Goal: Check status: Check status

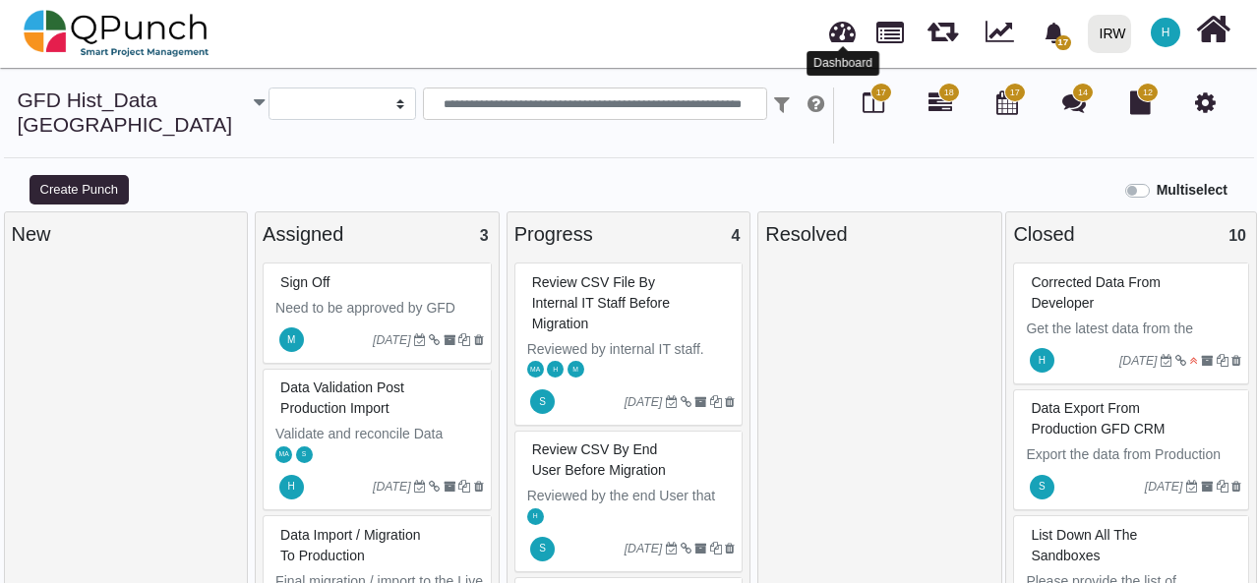
select select
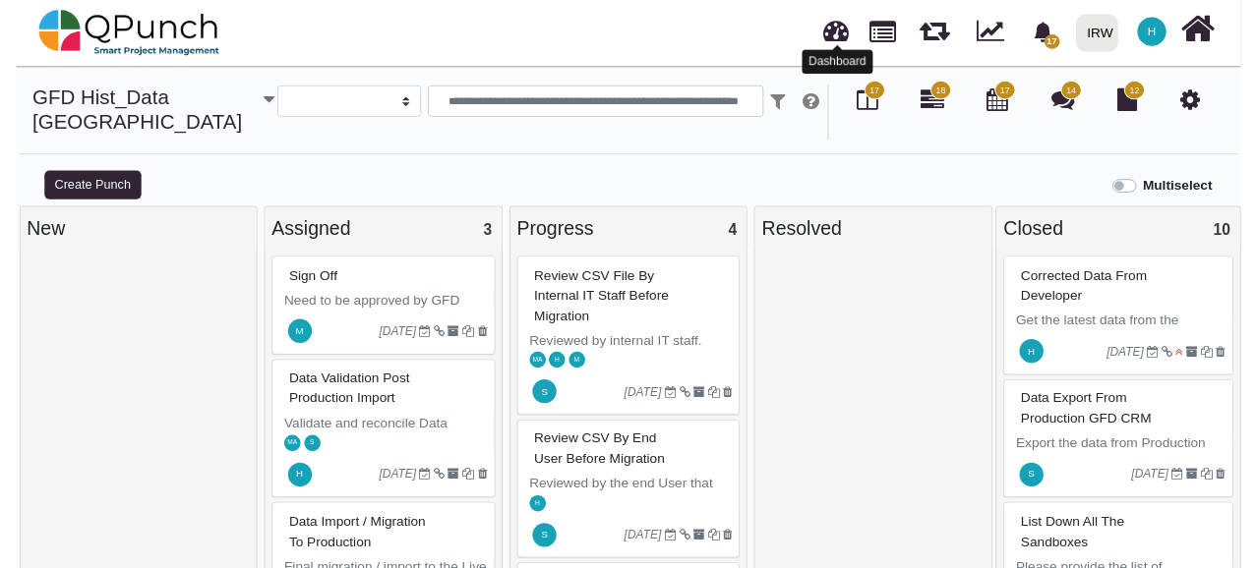
scroll to position [397, 0]
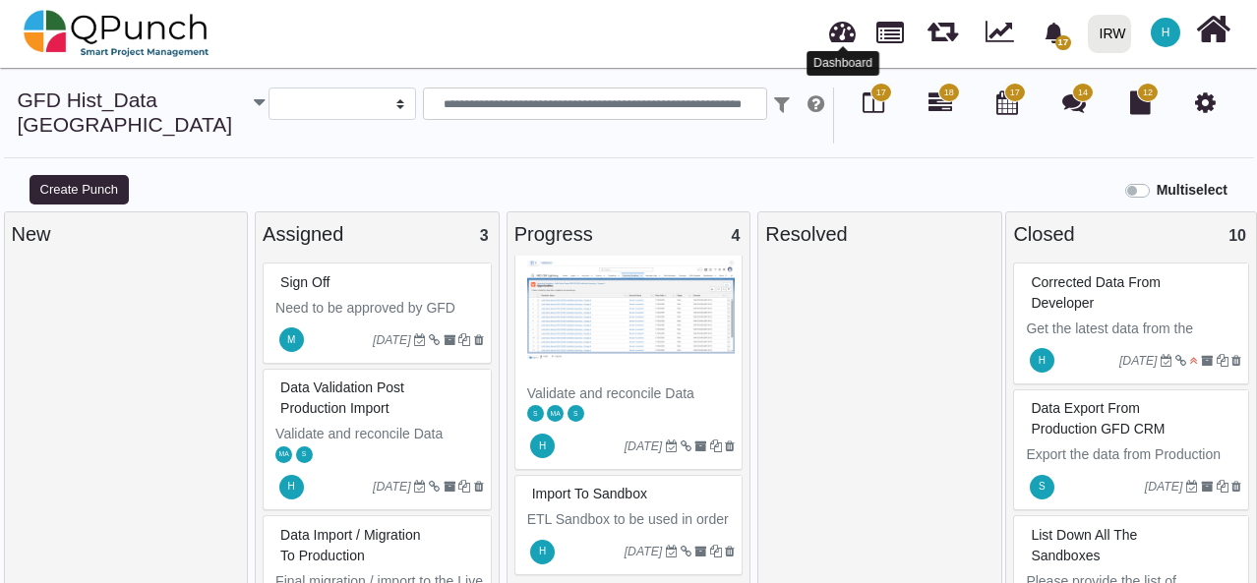
click at [850, 39] on link at bounding box center [842, 29] width 27 height 32
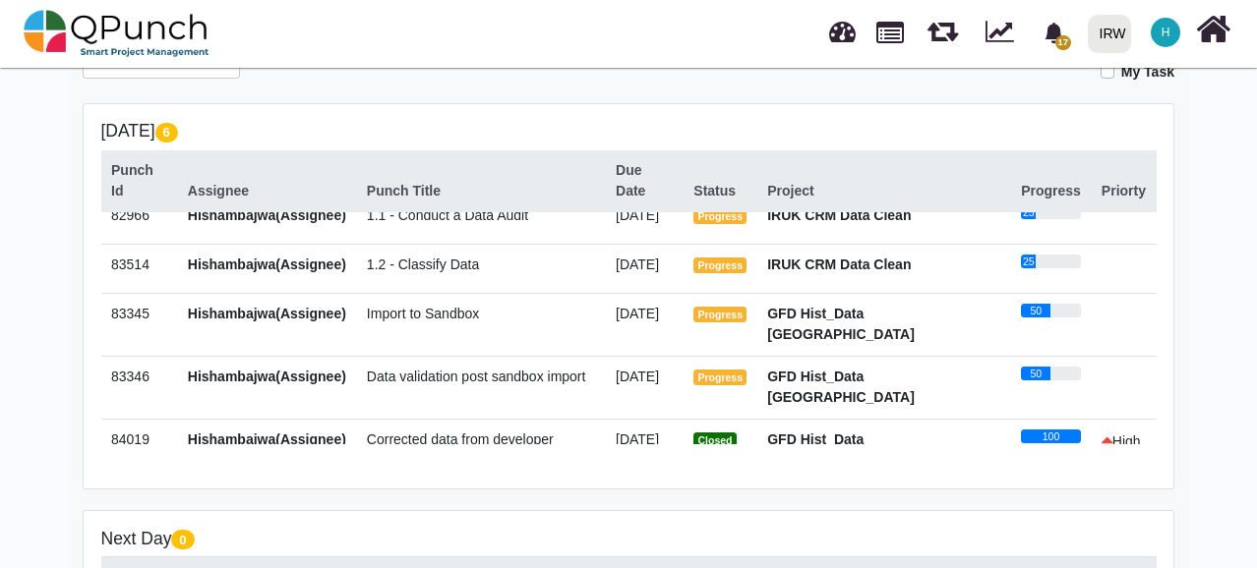
scroll to position [41, 0]
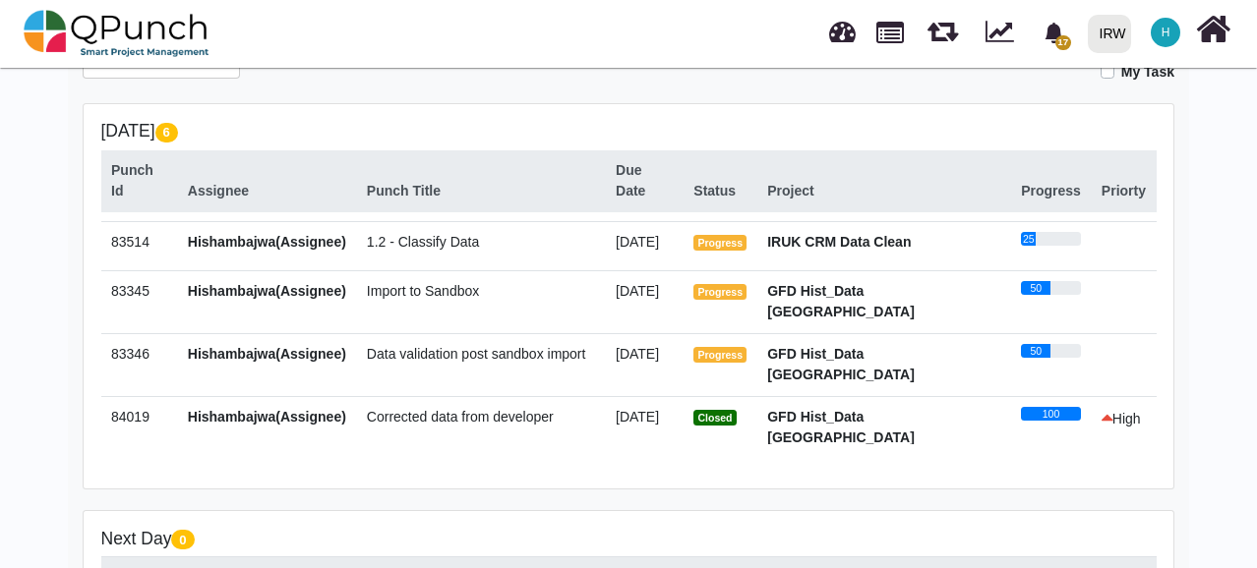
click at [736, 410] on span "Closed" at bounding box center [714, 418] width 42 height 16
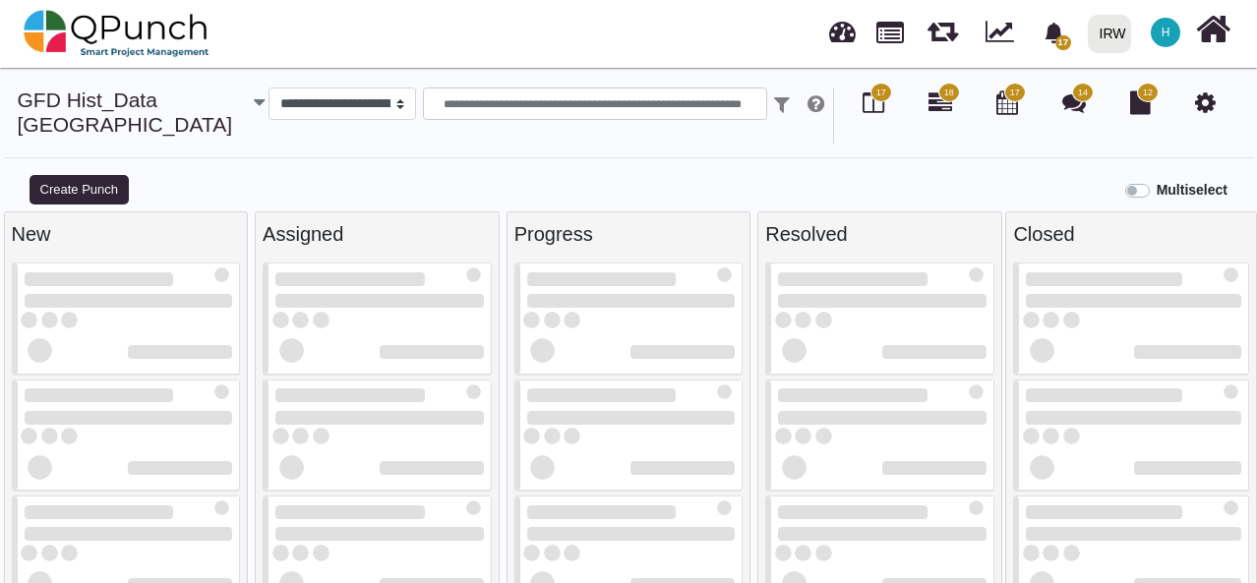
select select
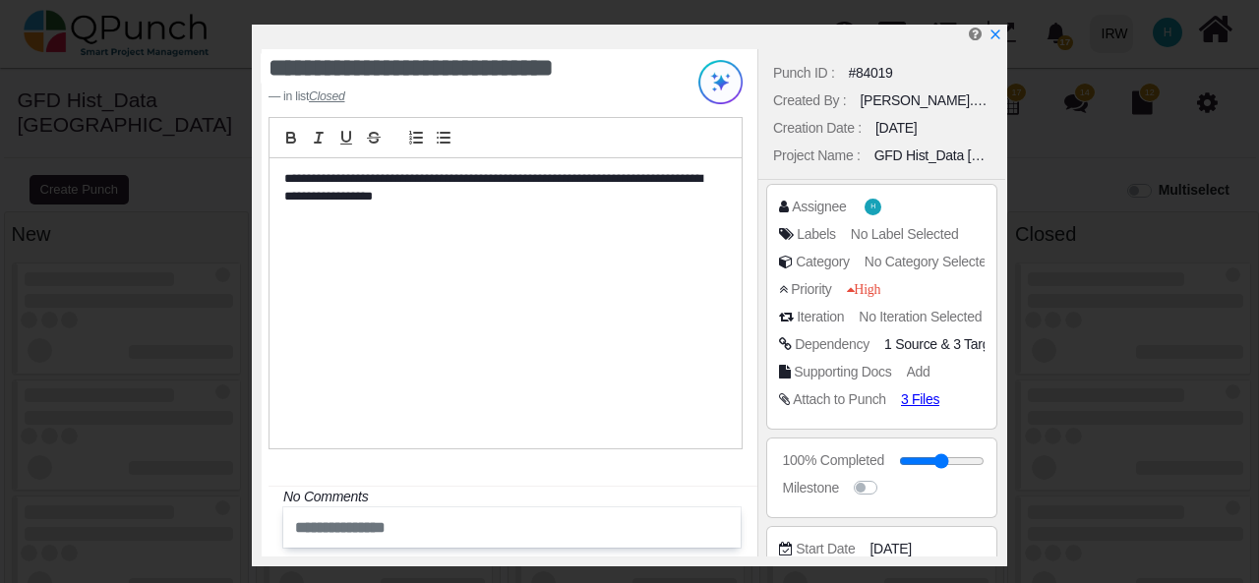
scroll to position [333, 0]
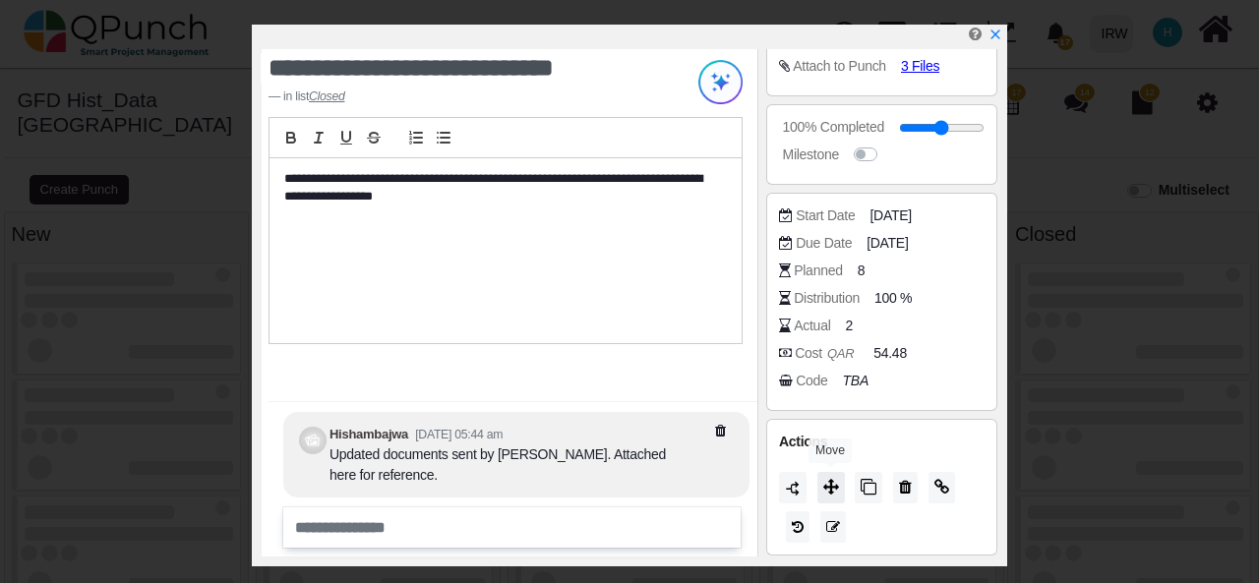
click at [823, 488] on icon at bounding box center [831, 487] width 16 height 16
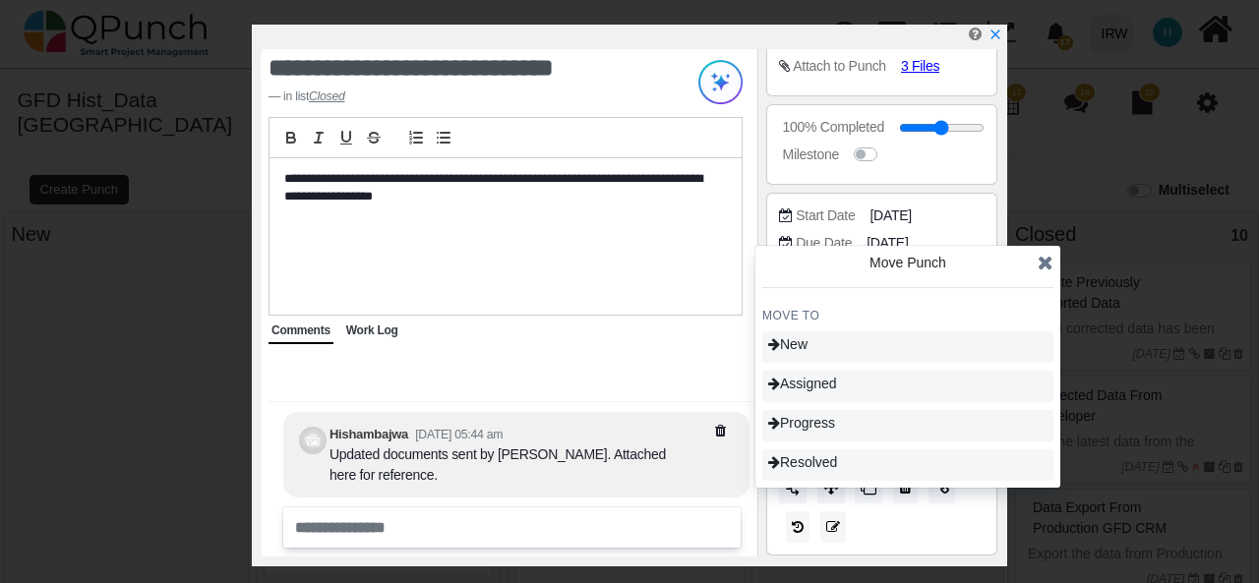
click at [1042, 267] on icon at bounding box center [1046, 263] width 16 height 20
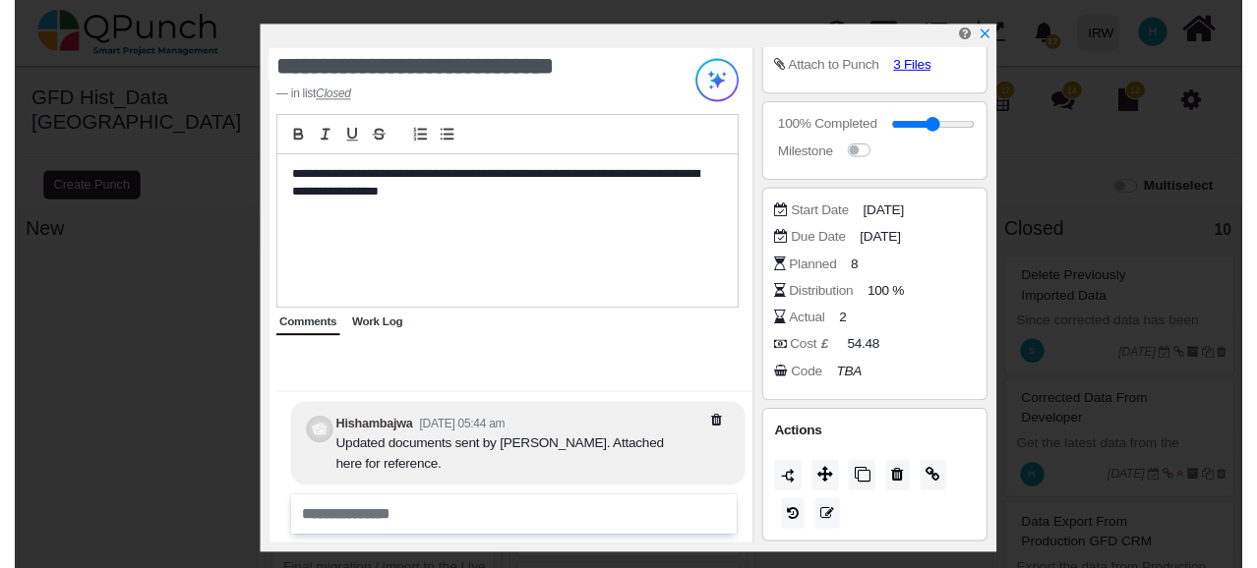
scroll to position [0, 0]
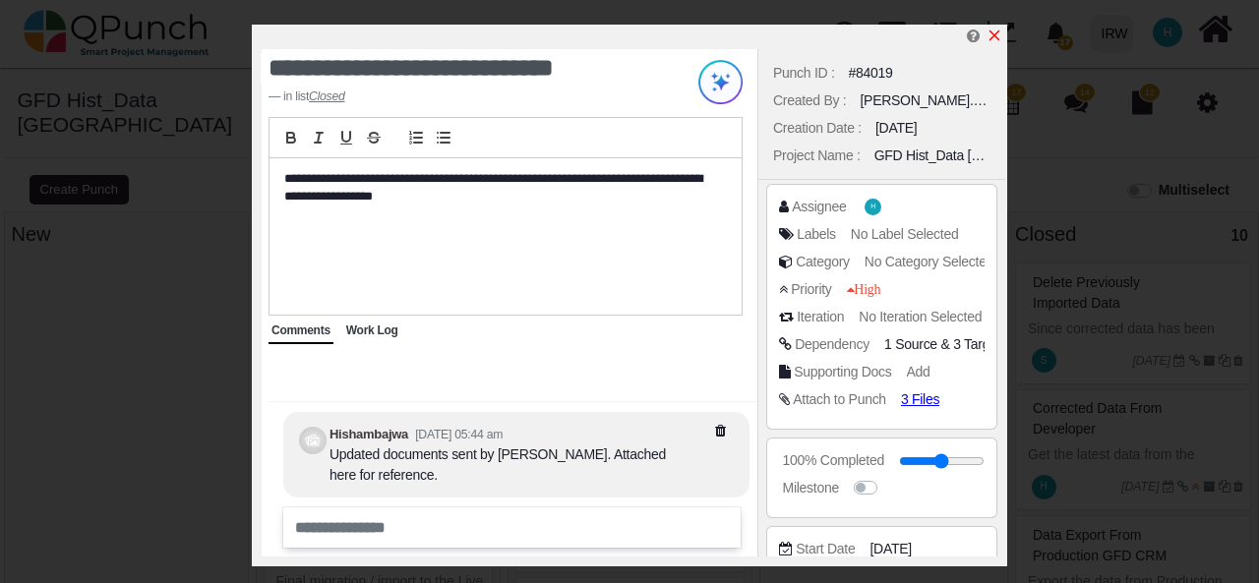
click at [991, 36] on icon "x" at bounding box center [994, 36] width 16 height 16
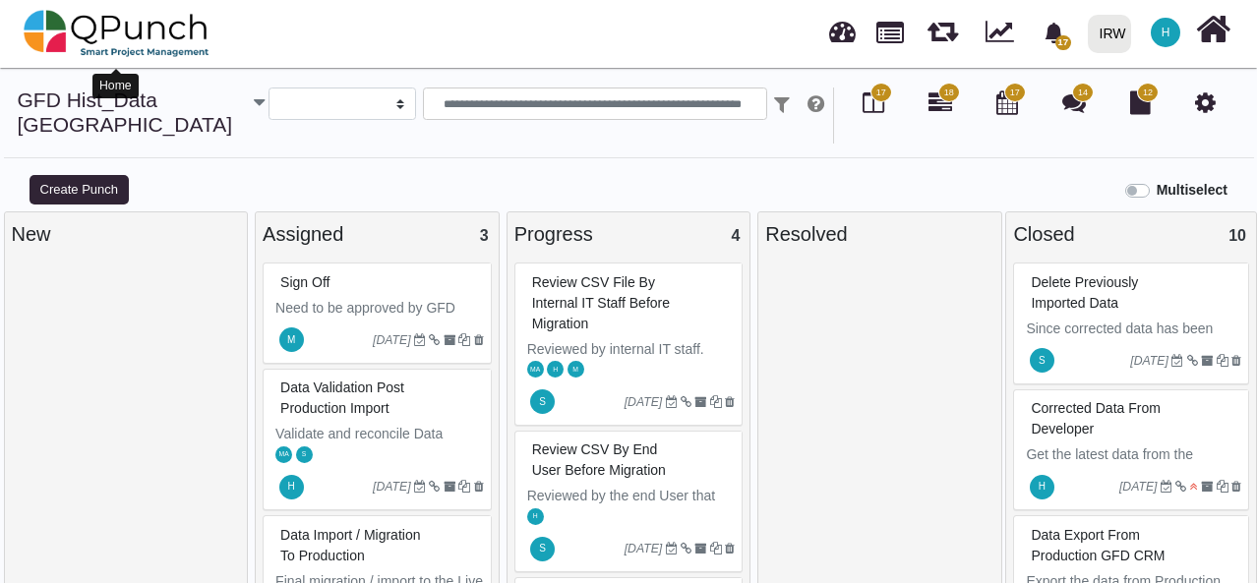
click at [47, 43] on img at bounding box center [117, 33] width 186 height 59
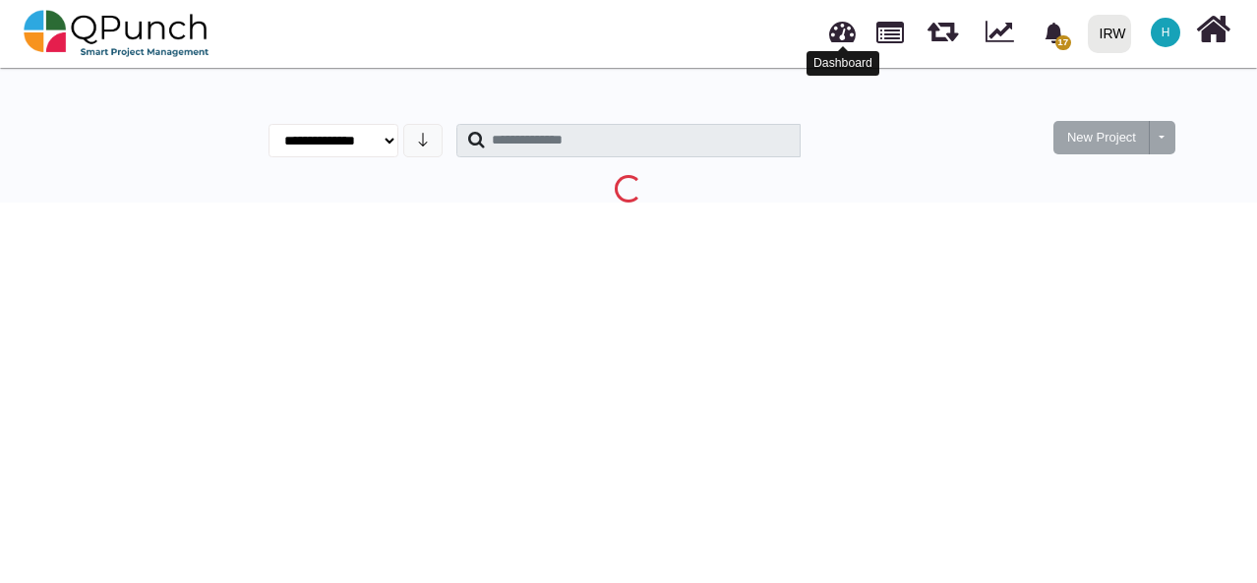
click at [842, 31] on link at bounding box center [842, 29] width 27 height 32
